Goal: Information Seeking & Learning: Check status

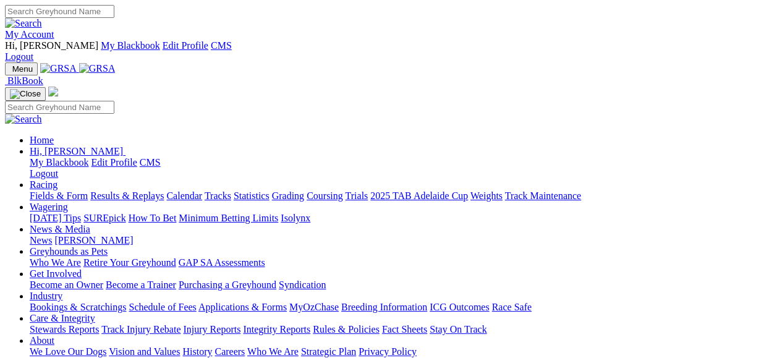
click at [54, 29] on link "My Account" at bounding box center [29, 34] width 49 height 11
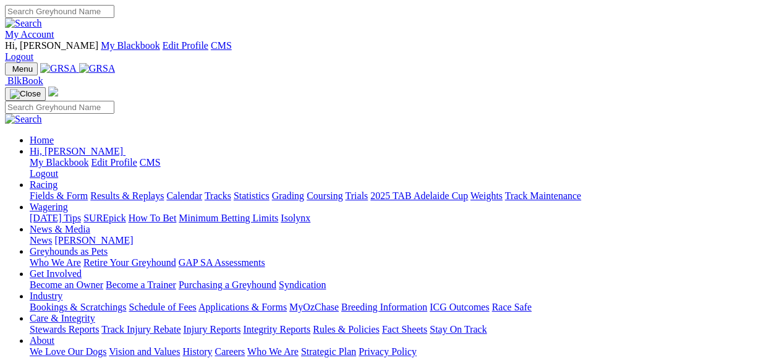
click at [153, 191] on link "Results & Replays" at bounding box center [127, 196] width 74 height 11
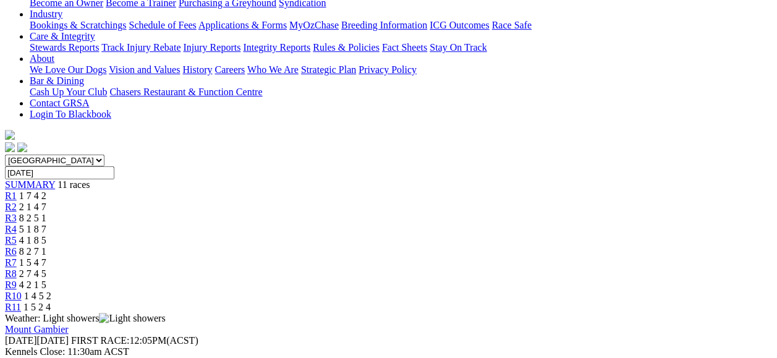
scroll to position [312, 0]
